Goal: Navigation & Orientation: Find specific page/section

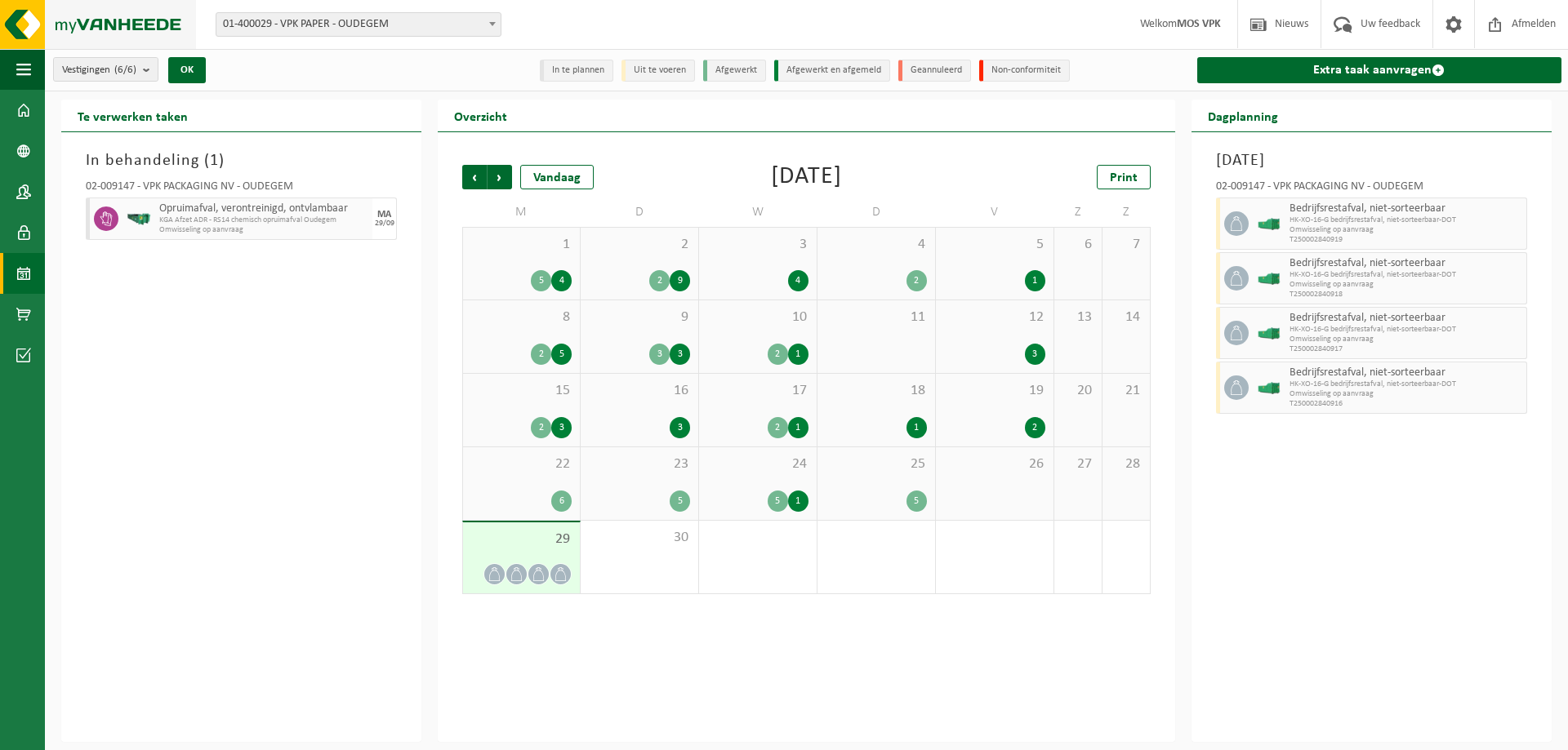
click at [107, 17] on img at bounding box center [98, 25] width 196 height 49
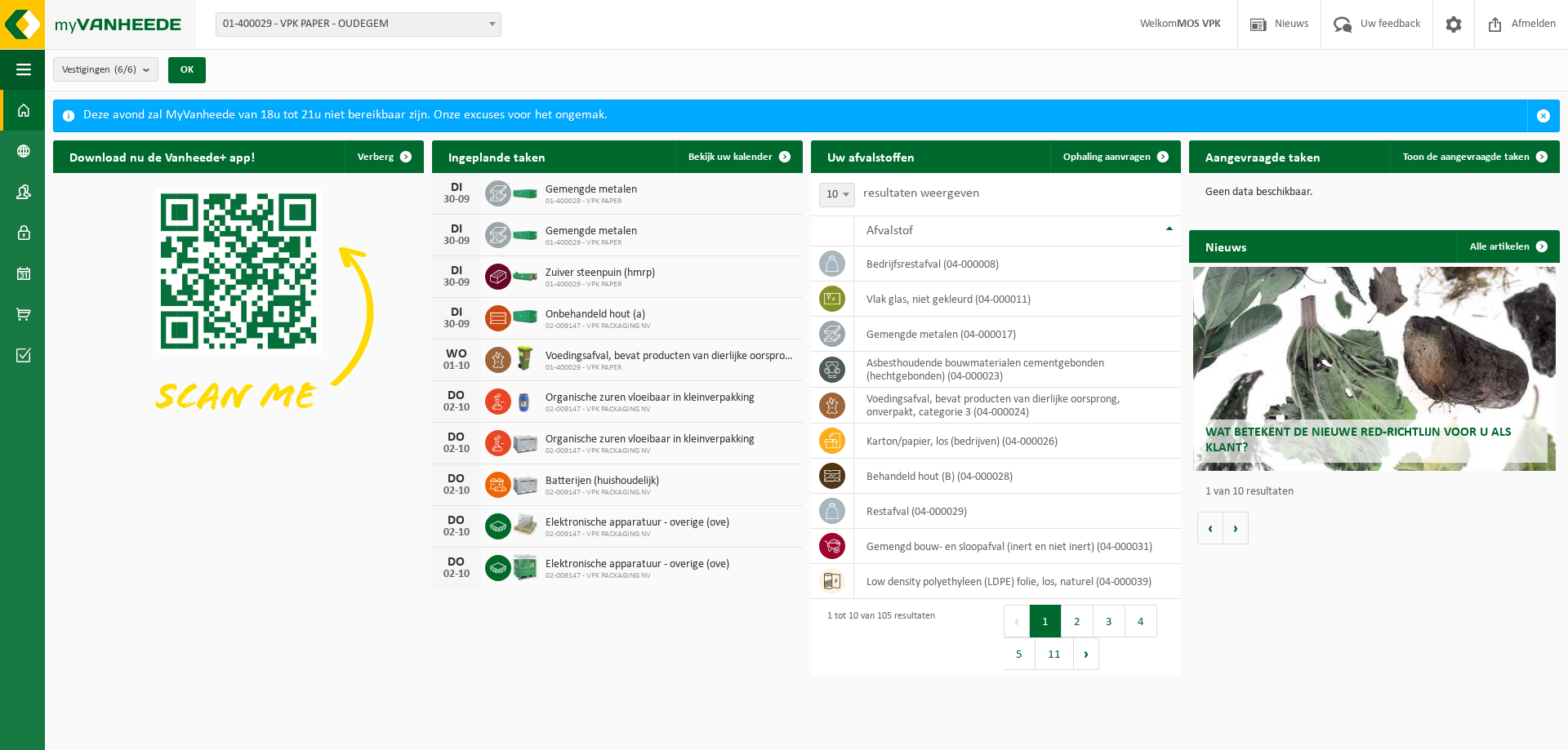
click at [108, 16] on img at bounding box center [98, 25] width 196 height 49
